Goal: Task Accomplishment & Management: Manage account settings

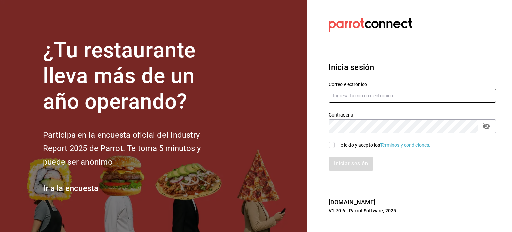
click at [354, 95] on input "text" at bounding box center [411, 96] width 167 height 14
click at [374, 96] on input "text" at bounding box center [411, 96] width 167 height 14
type input "pzepeda@eci.edu.mx"
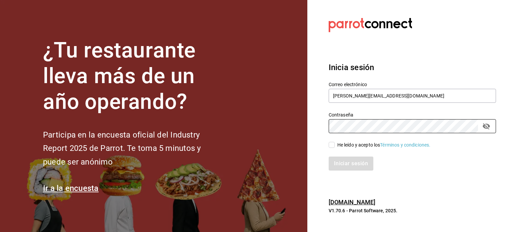
click at [332, 145] on input "He leído y acepto los Términos y condiciones." at bounding box center [331, 145] width 6 height 6
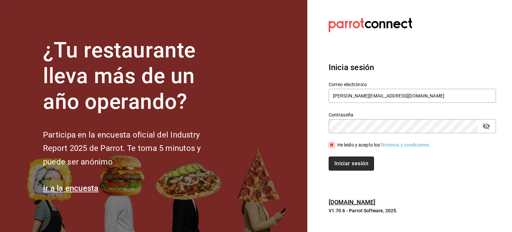
click at [360, 162] on button "Iniciar sesión" at bounding box center [350, 163] width 45 height 14
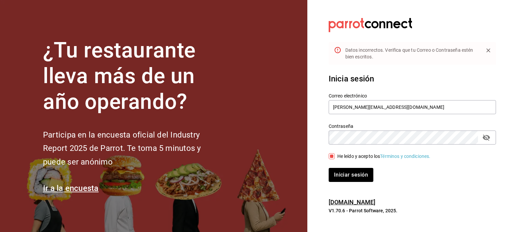
click at [411, 158] on link "Términos y condiciones." at bounding box center [405, 155] width 50 height 5
click at [337, 49] on icon at bounding box center [337, 50] width 6 height 6
click at [332, 157] on input "He leído y acepto los Términos y condiciones." at bounding box center [331, 156] width 6 height 6
checkbox input "true"
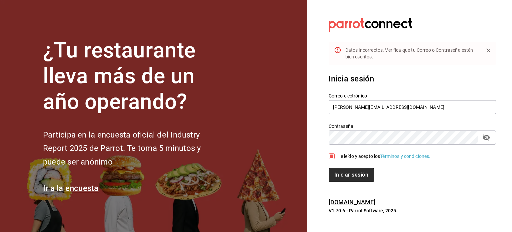
click at [354, 173] on button "Iniciar sesión" at bounding box center [350, 175] width 45 height 14
click at [326, 137] on div "Contraseña Contraseña" at bounding box center [407, 129] width 175 height 29
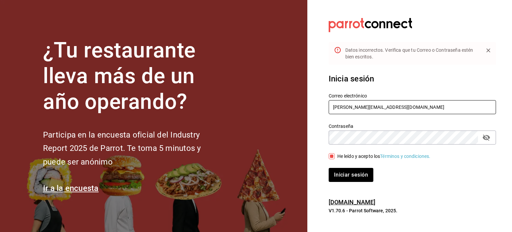
drag, startPoint x: 380, startPoint y: 106, endPoint x: 331, endPoint y: 106, distance: 49.0
click at [331, 106] on input "pzepeda@eci.edu.mx" at bounding box center [411, 107] width 167 height 14
click at [324, 137] on div "Contraseña Contraseña" at bounding box center [407, 129] width 175 height 29
click at [328, 168] on button "Iniciar sesión" at bounding box center [350, 175] width 45 height 14
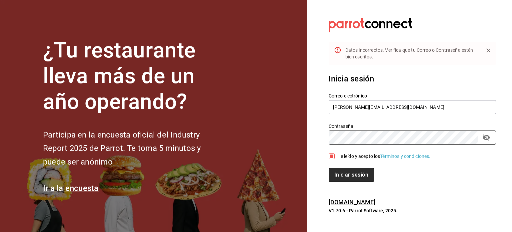
click at [355, 174] on button "Iniciar sesión" at bounding box center [350, 175] width 45 height 14
click at [316, 138] on section "Datos incorrectos. Verifica que tu Correo o Contraseña estén bien escritos. Ini…" at bounding box center [409, 116] width 205 height 232
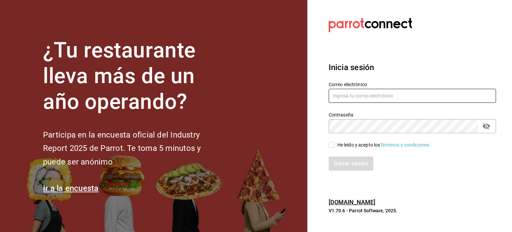
click at [359, 93] on input "text" at bounding box center [411, 96] width 167 height 14
type input "[PERSON_NAME][EMAIL_ADDRESS][DOMAIN_NAME]"
click at [331, 146] on input "He leído y acepto los Términos y condiciones." at bounding box center [331, 145] width 6 height 6
checkbox input "true"
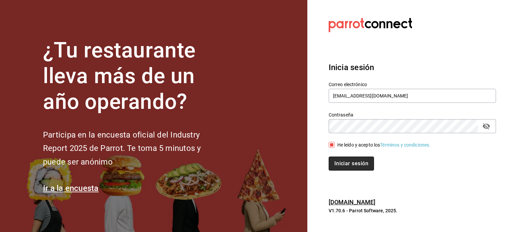
click at [346, 165] on button "Iniciar sesión" at bounding box center [350, 163] width 45 height 14
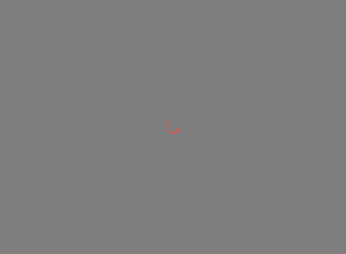
click at [100, 52] on div at bounding box center [173, 127] width 346 height 254
click at [287, 7] on div at bounding box center [173, 127] width 346 height 254
